Goal: Task Accomplishment & Management: Manage account settings

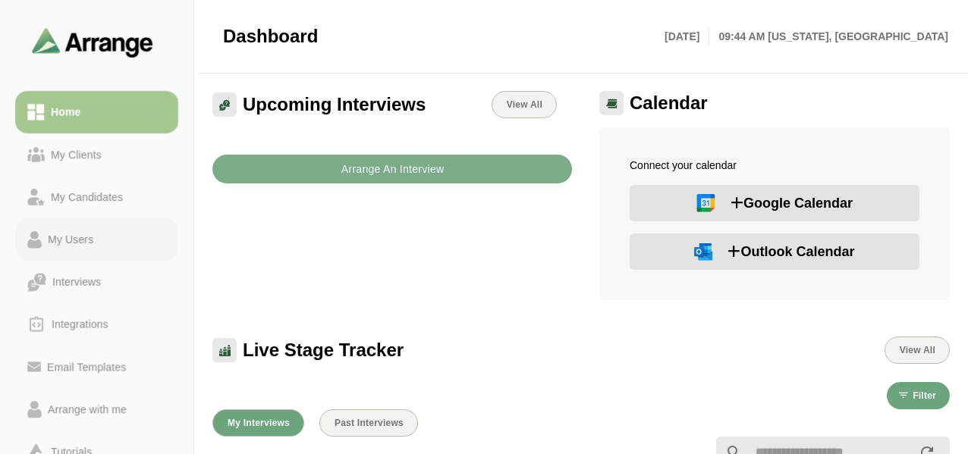
click at [61, 242] on div "My Users" at bounding box center [71, 240] width 58 height 18
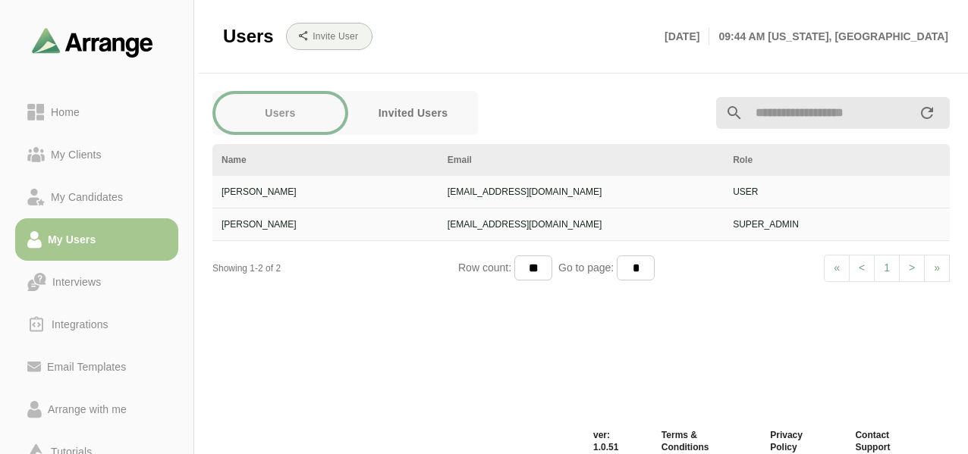
click at [385, 101] on button "Invited Users" at bounding box center [413, 113] width 130 height 38
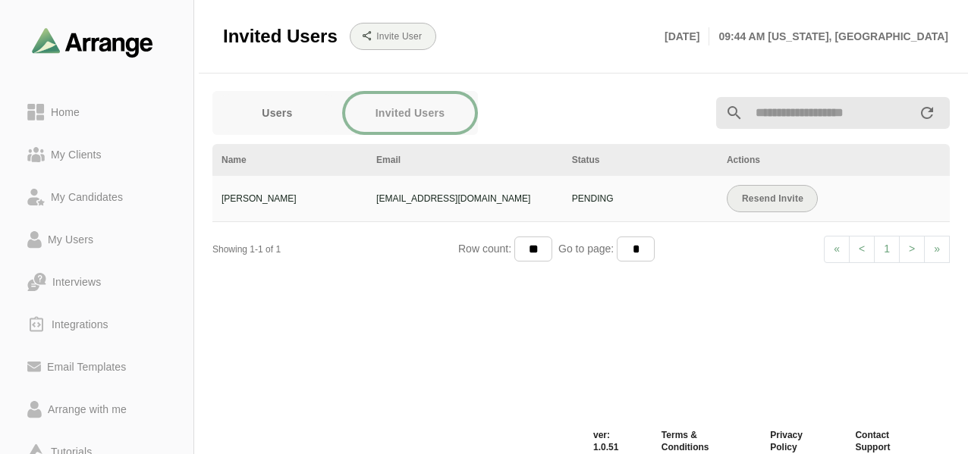
click at [785, 196] on span "Resend Invite" at bounding box center [772, 198] width 62 height 11
click at [294, 117] on button "Users" at bounding box center [277, 113] width 130 height 38
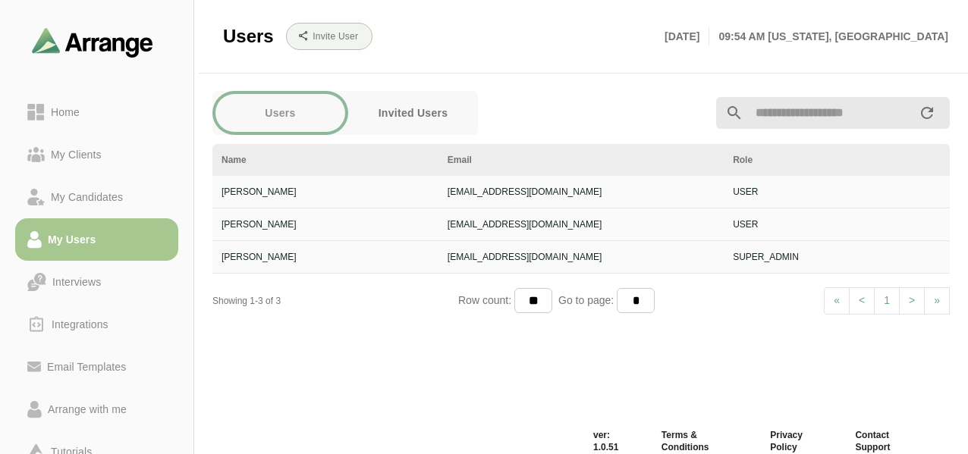
click at [396, 108] on button "Invited Users" at bounding box center [413, 113] width 130 height 38
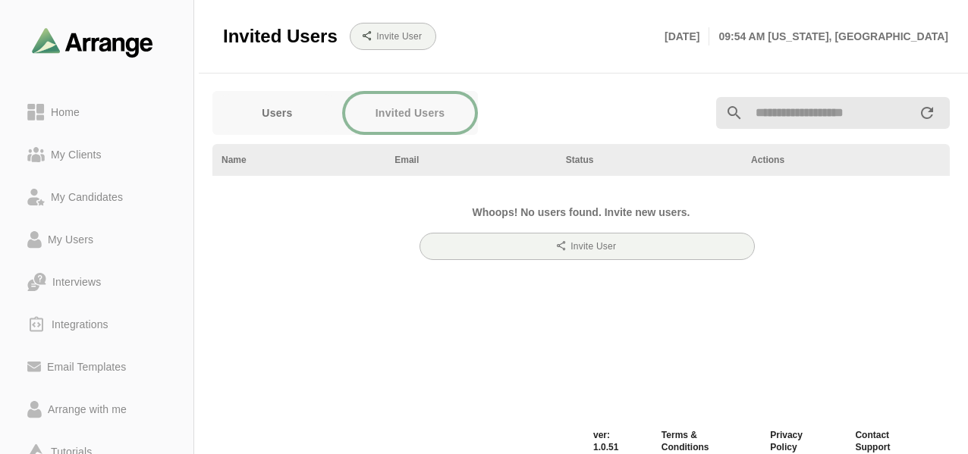
click at [321, 122] on button "Users" at bounding box center [277, 113] width 130 height 38
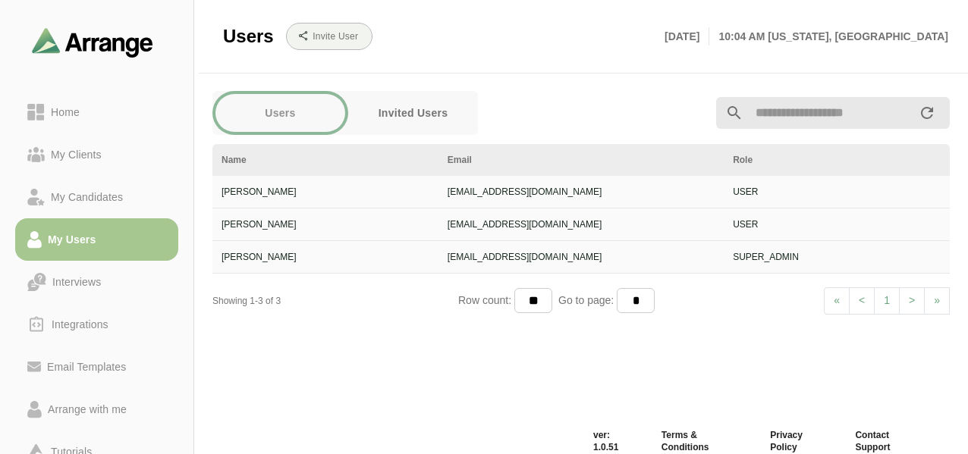
click at [361, 355] on div "Users Invited Users Name Email Role [PERSON_NAME] [EMAIL_ADDRESS][DOMAIN_NAME] …" at bounding box center [580, 254] width 755 height 344
click at [265, 356] on div "Users Invited Users Name Email Role [PERSON_NAME] [EMAIL_ADDRESS][DOMAIN_NAME] …" at bounding box center [580, 254] width 755 height 344
click at [96, 155] on div "My Clients" at bounding box center [76, 155] width 63 height 18
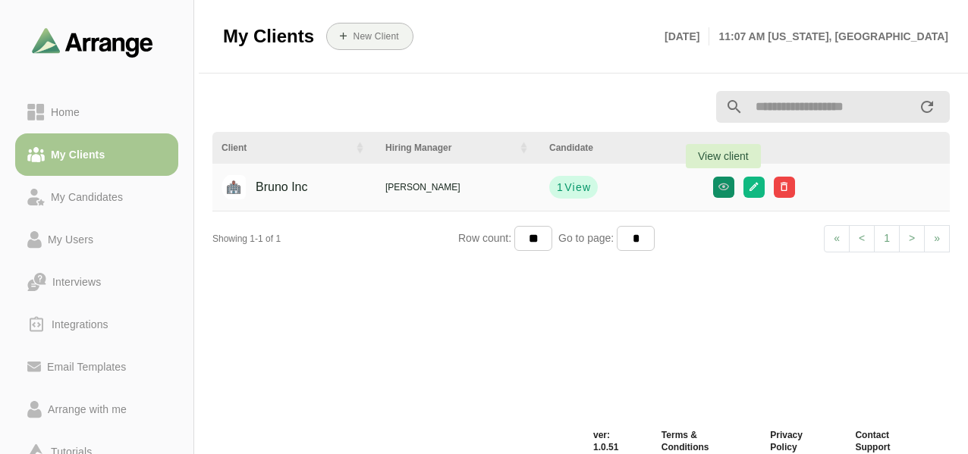
click at [717, 193] on button "button" at bounding box center [723, 187] width 21 height 21
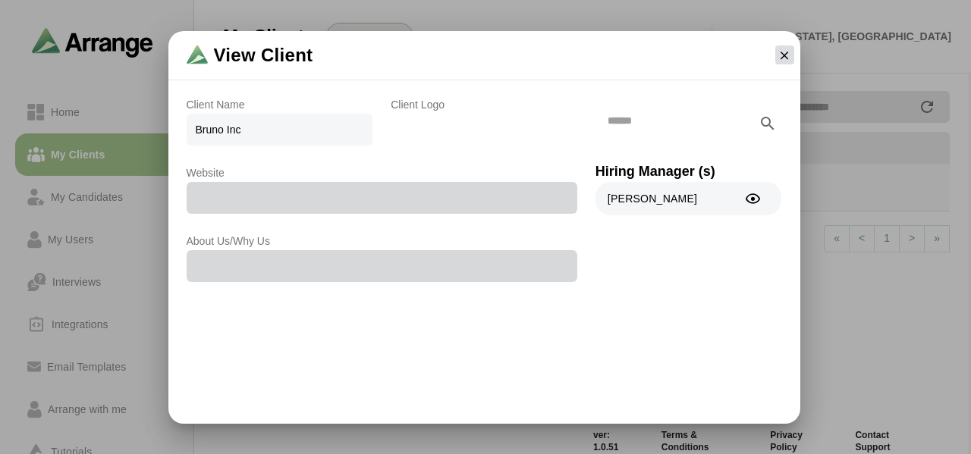
click at [782, 58] on icon "button" at bounding box center [784, 56] width 14 height 14
